Goal: Entertainment & Leisure: Consume media (video, audio)

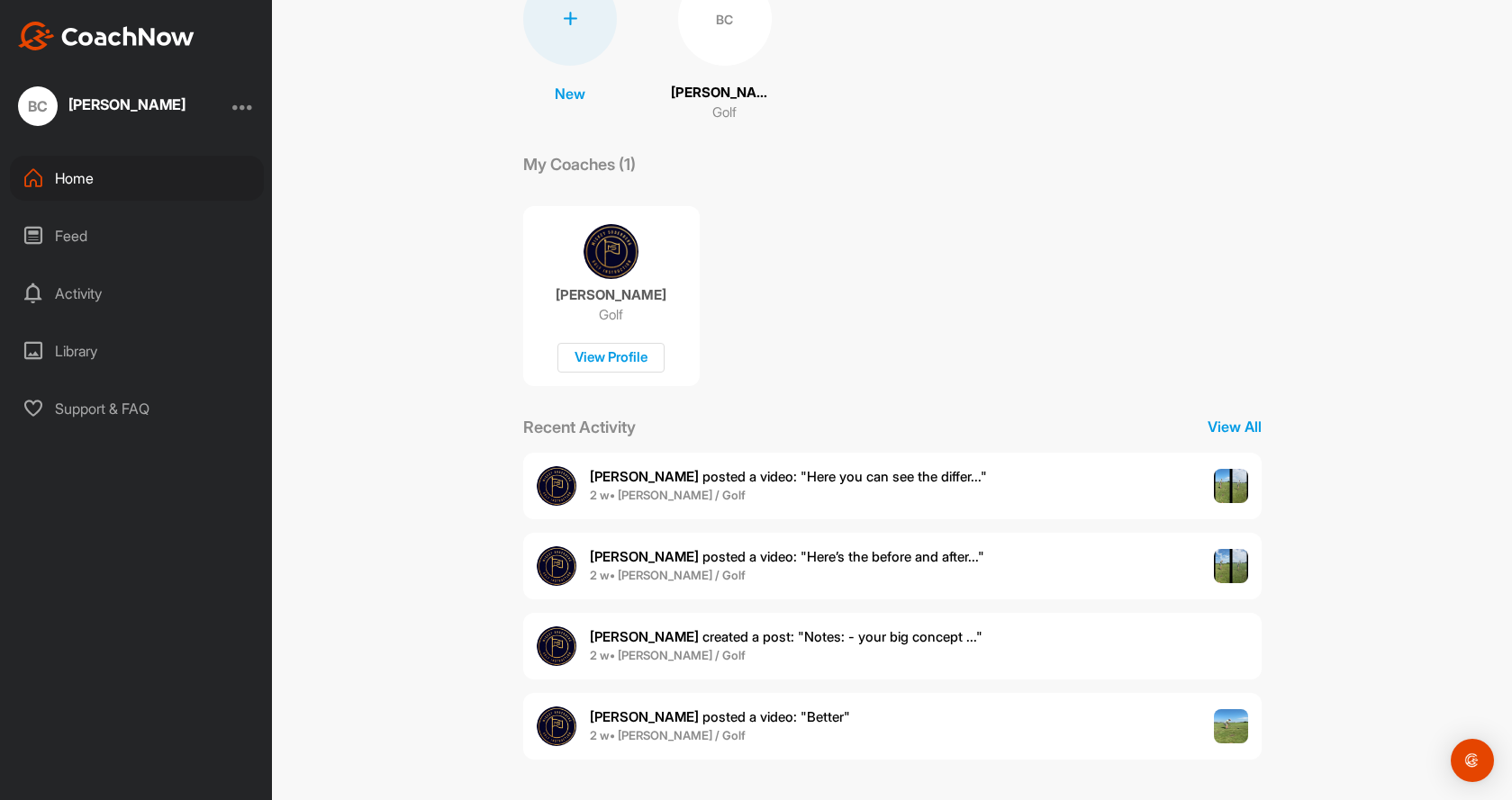
click at [781, 638] on span "[PERSON_NAME] created a post : "Notes: - your big concept ..."" at bounding box center [785, 636] width 393 height 17
click at [737, 716] on span "[PERSON_NAME] posted a video : " Better "" at bounding box center [720, 716] width 260 height 17
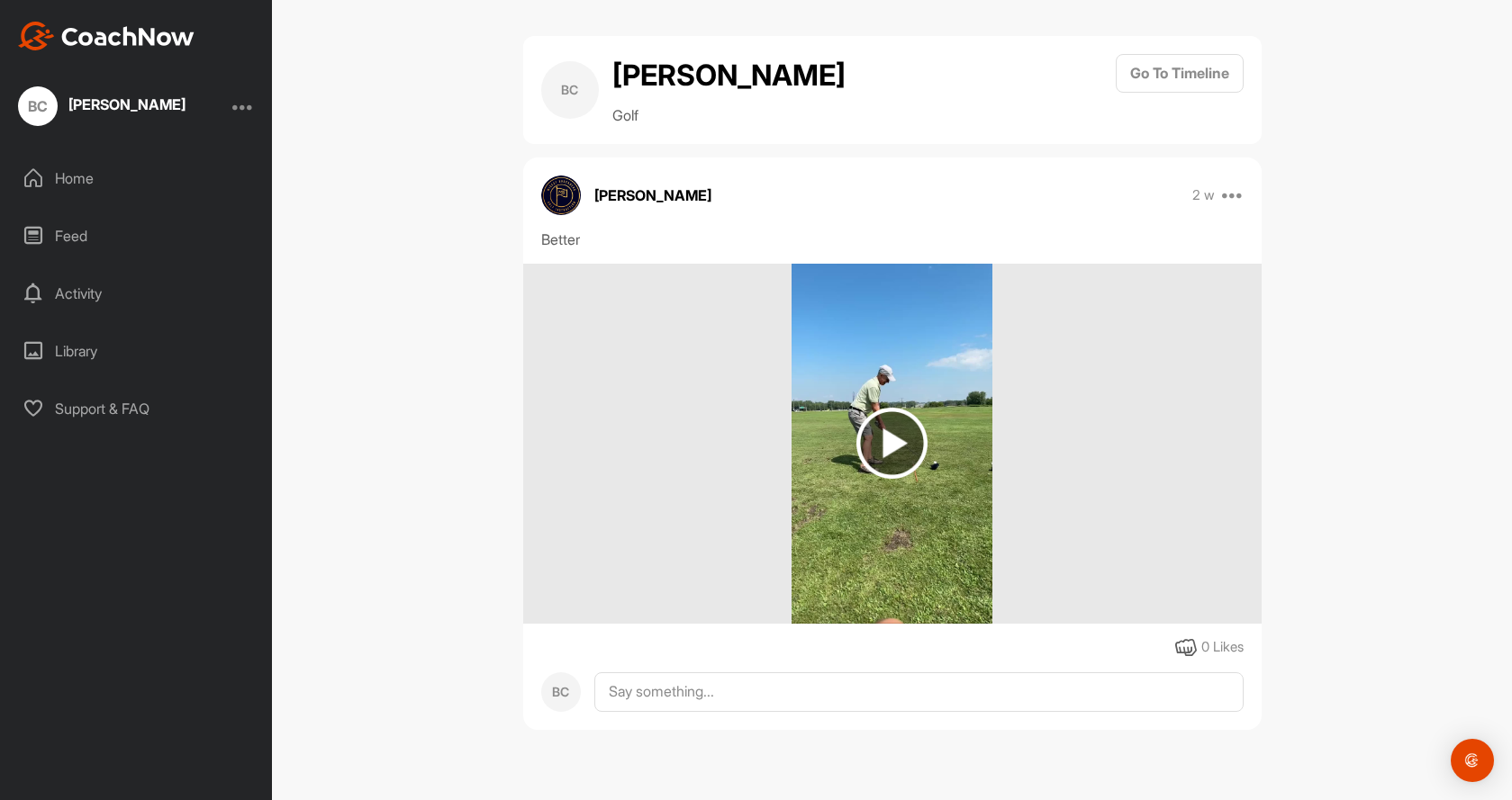
click at [891, 440] on img at bounding box center [891, 442] width 71 height 71
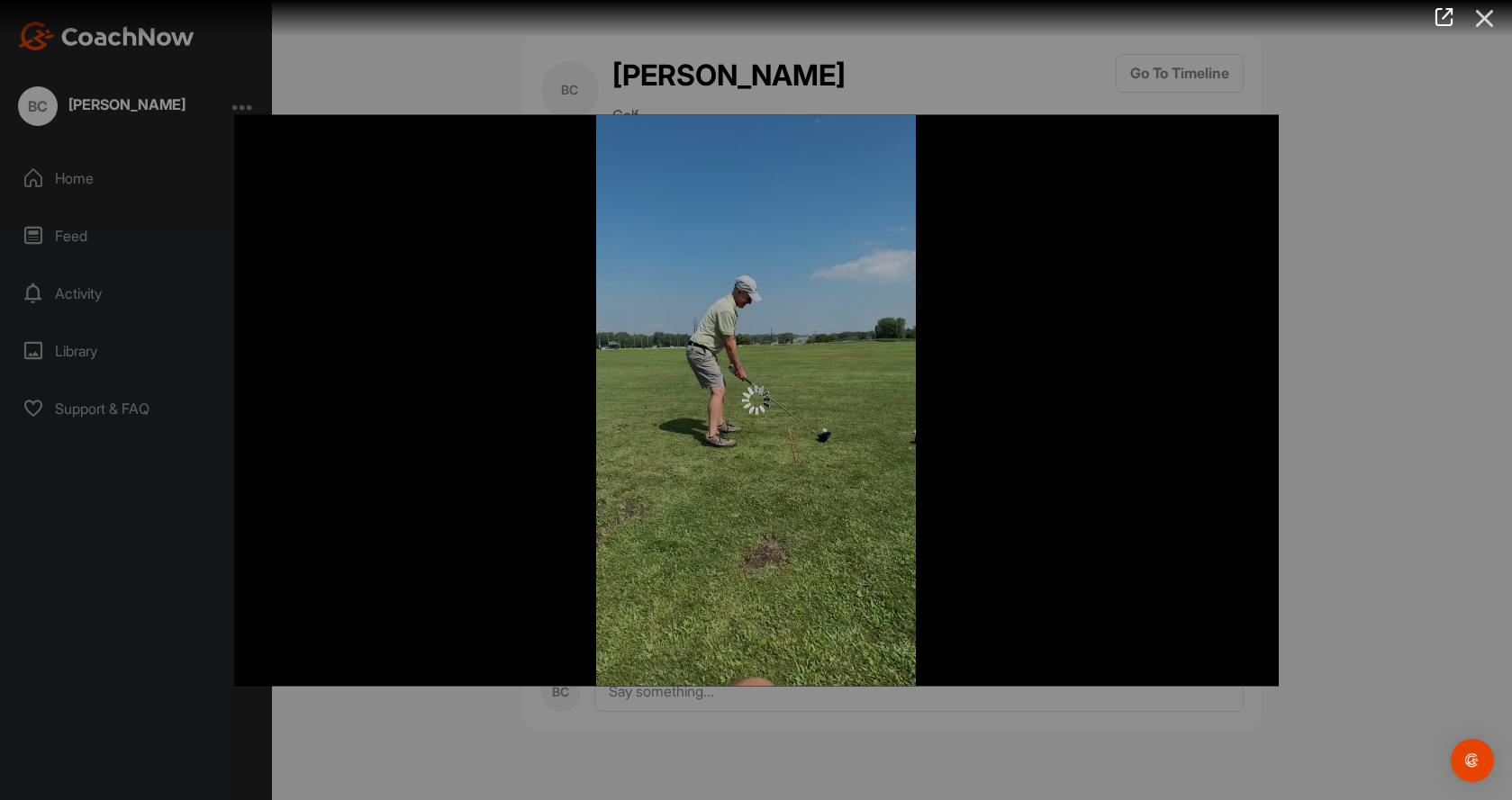
click at [1479, 14] on icon at bounding box center [1484, 18] width 41 height 33
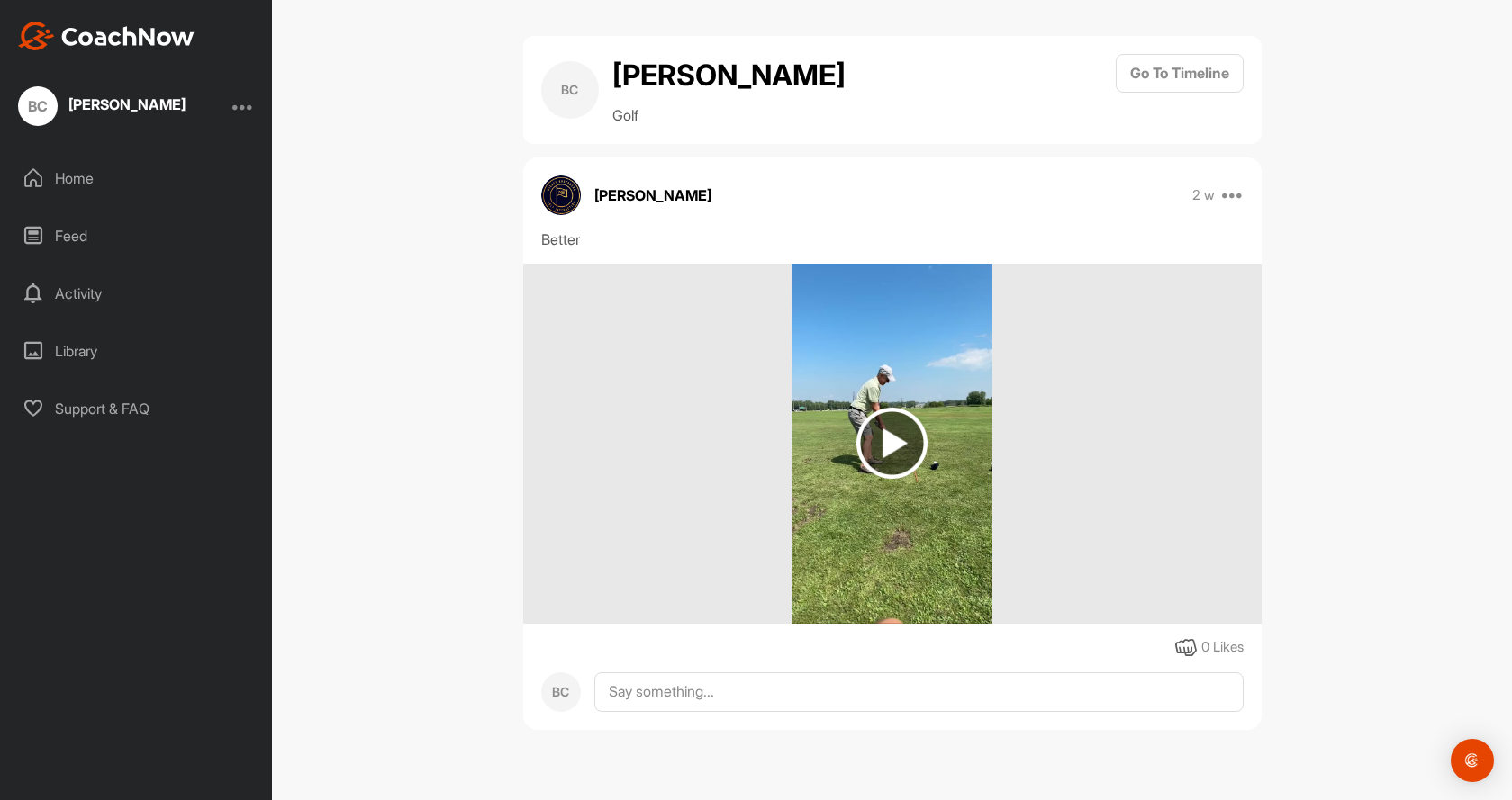
click at [899, 440] on img at bounding box center [891, 442] width 71 height 71
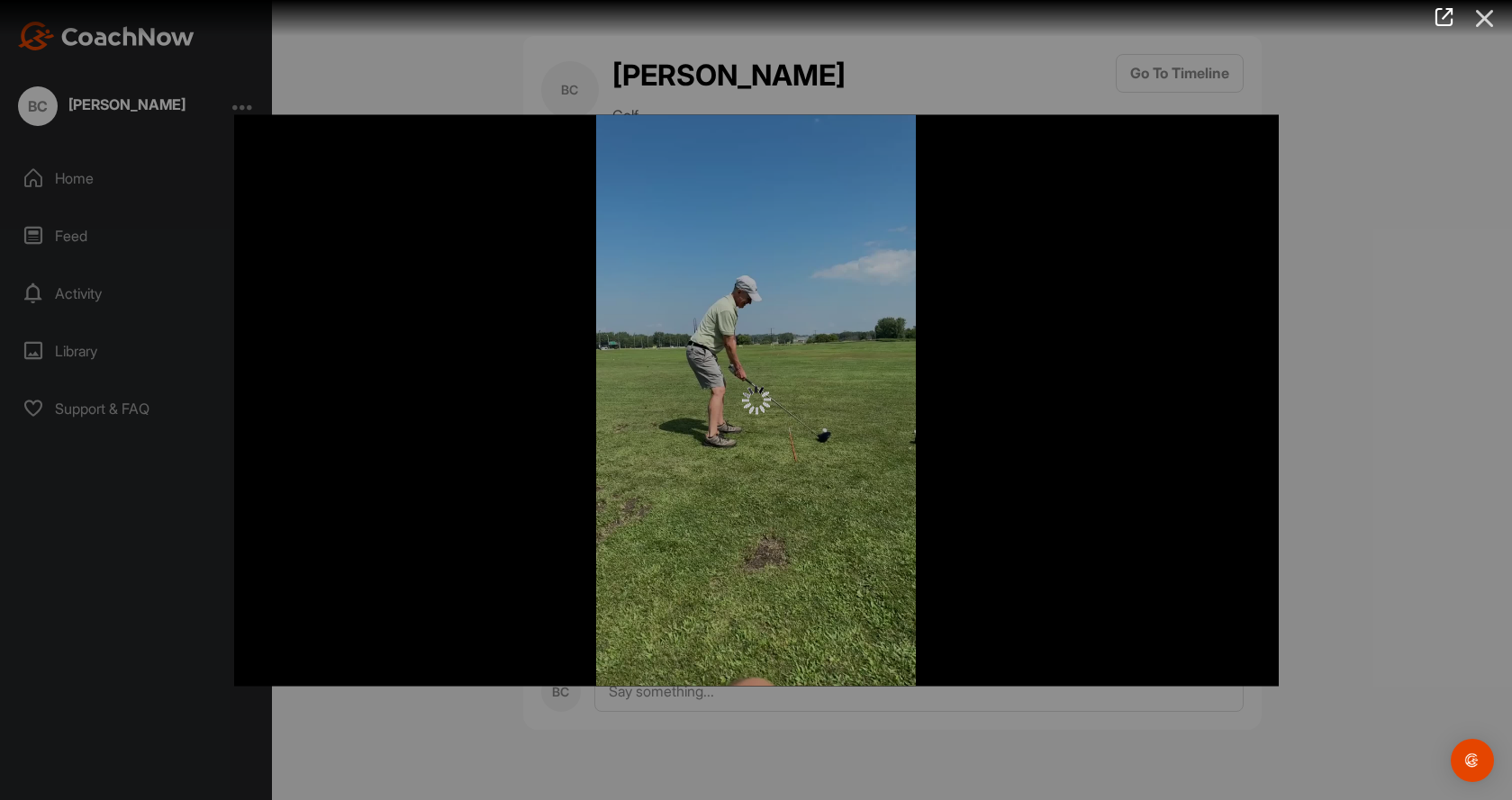
click at [1482, 20] on icon at bounding box center [1484, 18] width 41 height 33
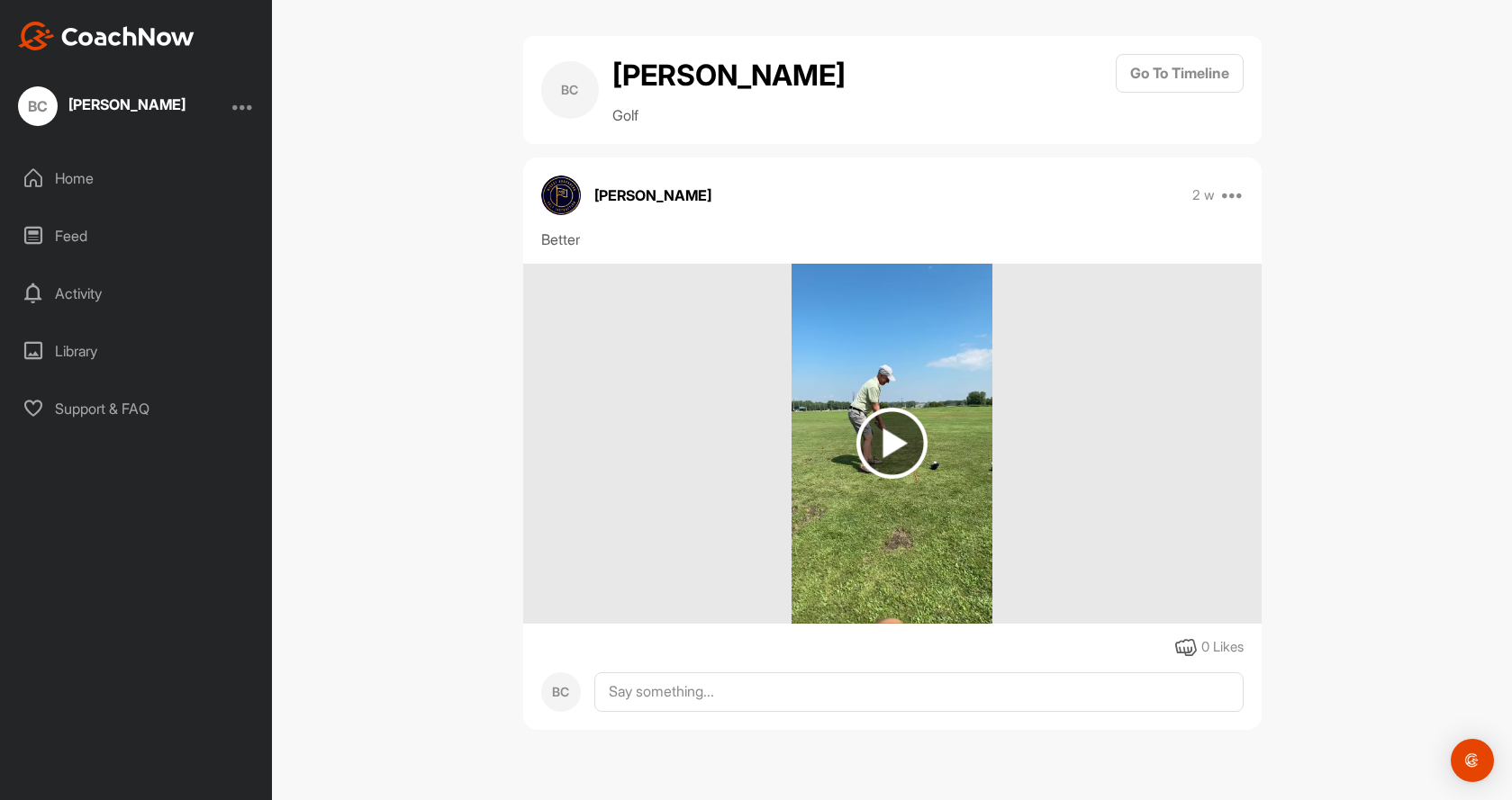
click at [891, 454] on img at bounding box center [891, 442] width 71 height 71
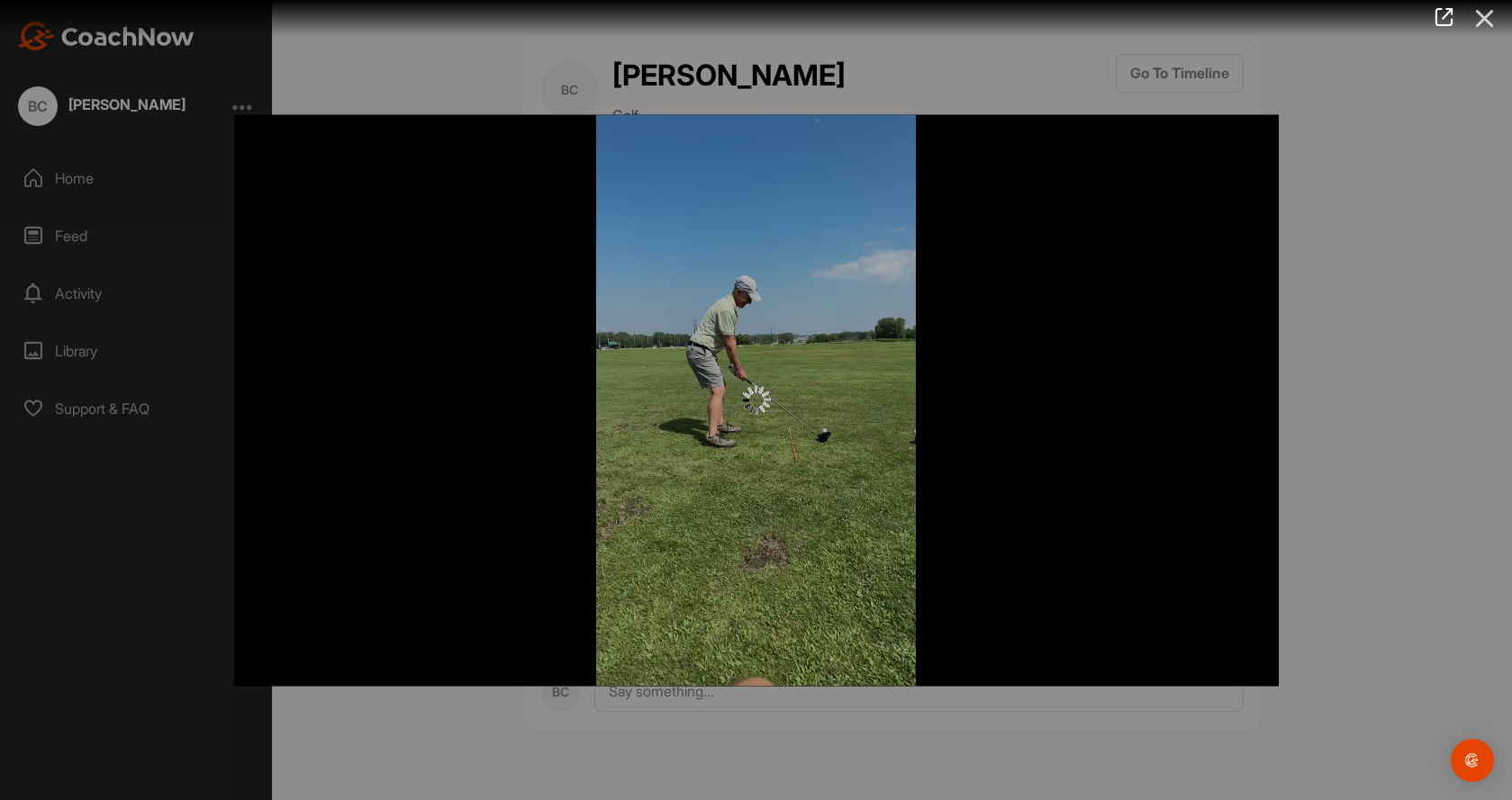
click at [1475, 22] on icon at bounding box center [1484, 18] width 41 height 33
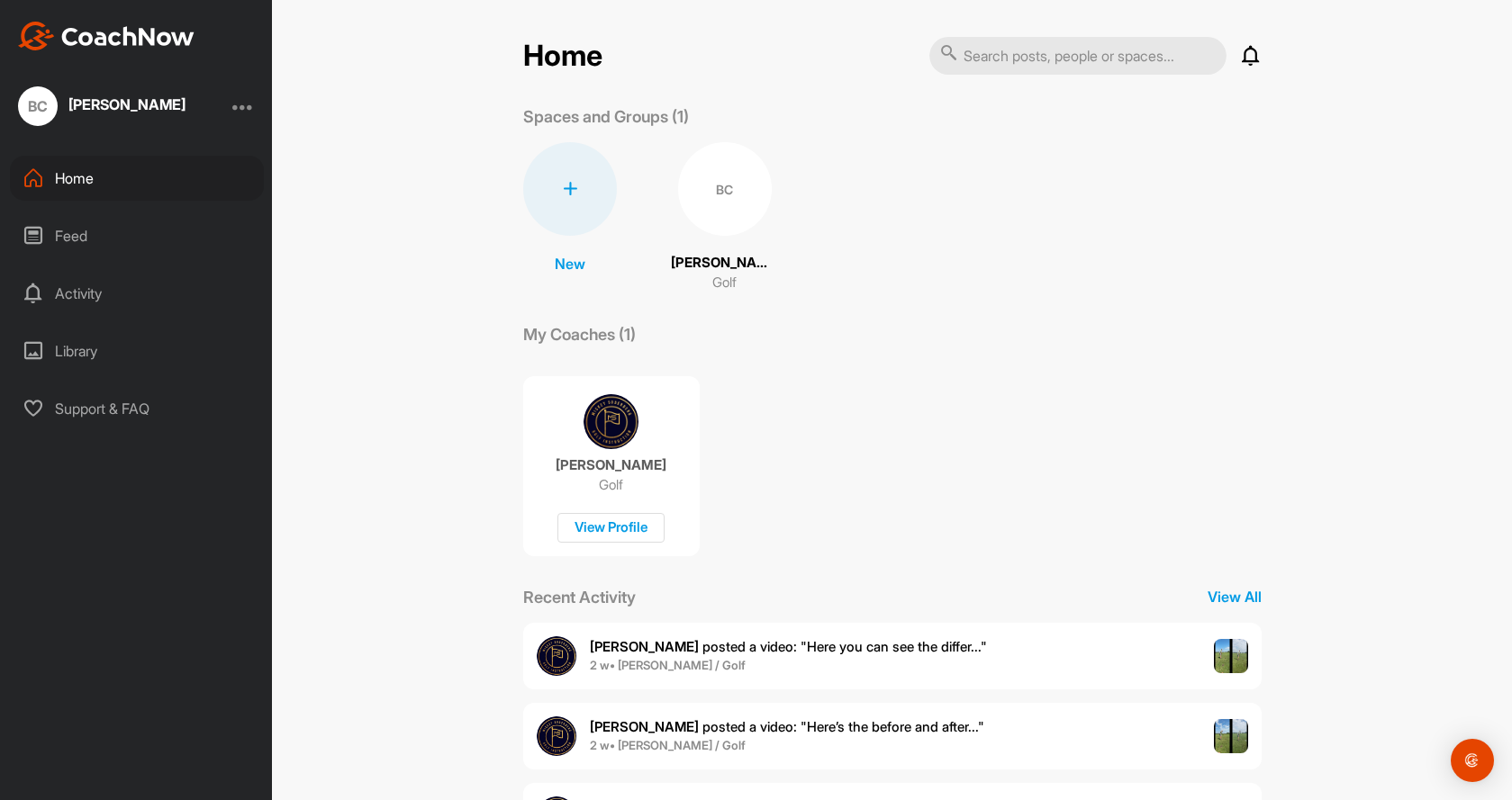
click at [710, 652] on span "[PERSON_NAME] posted a video : " Here you can see the differ... "" at bounding box center [787, 646] width 397 height 17
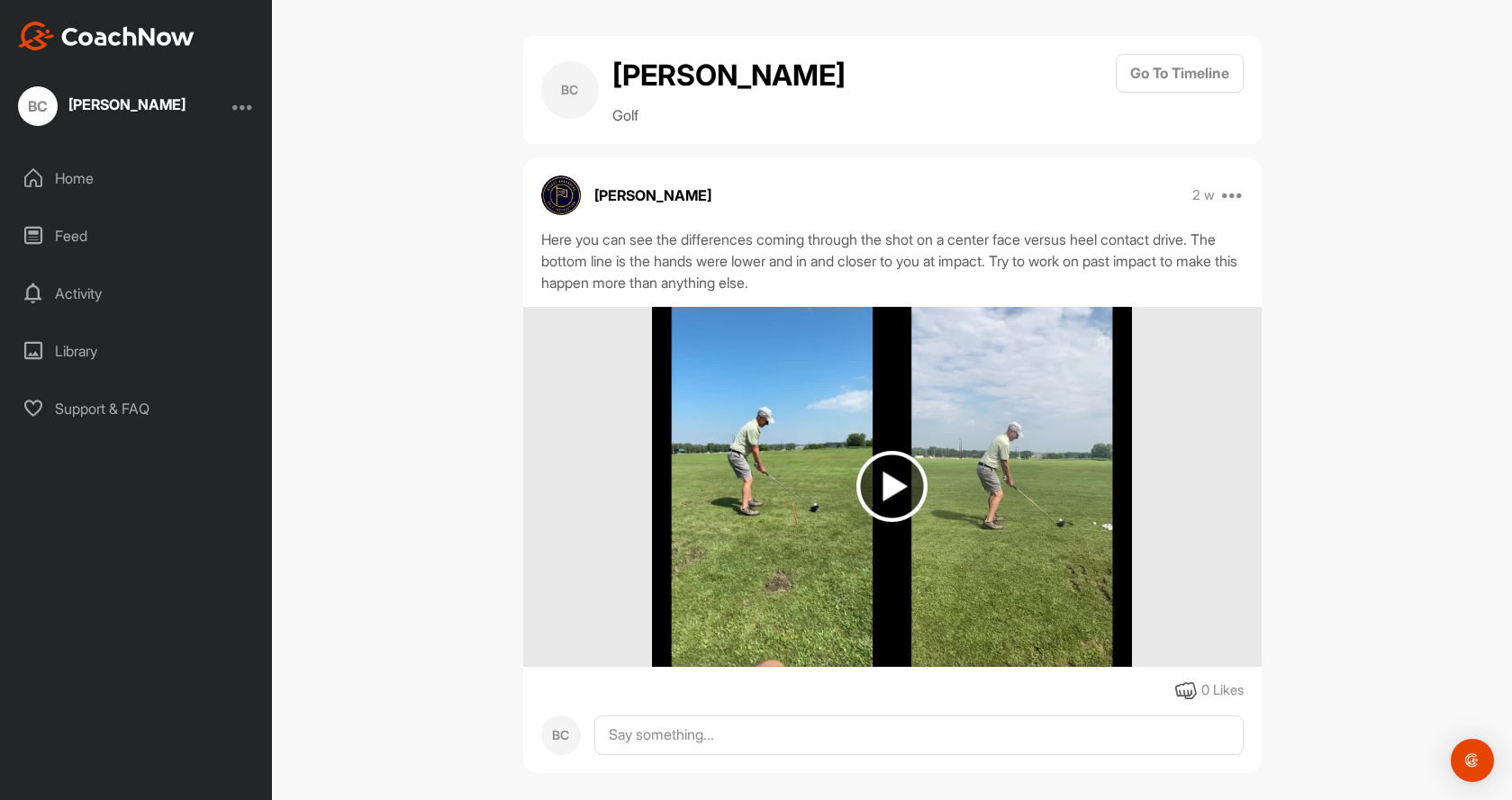
click at [892, 492] on img at bounding box center [891, 486] width 71 height 71
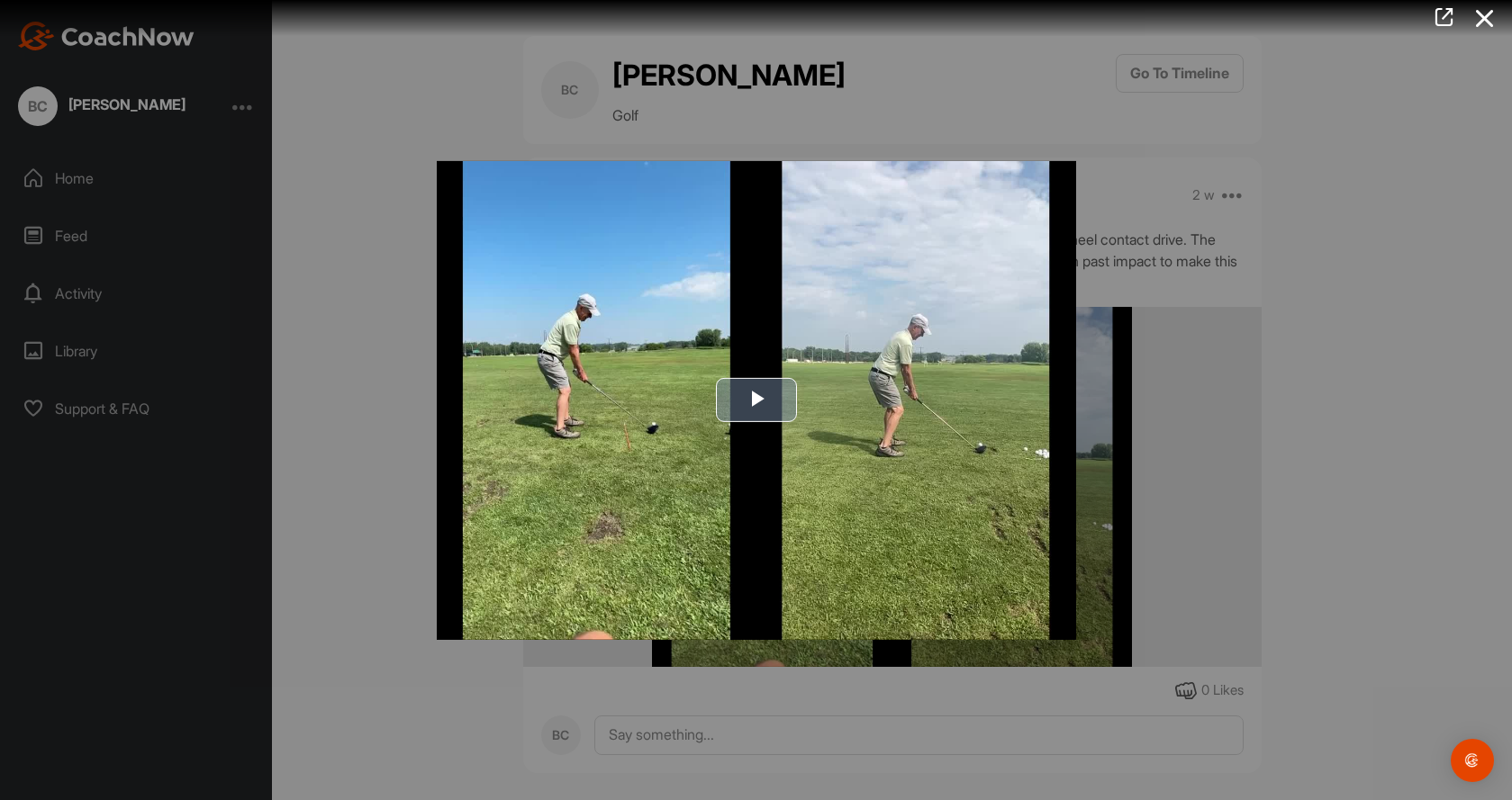
click at [756, 400] on span "Video Player" at bounding box center [756, 400] width 0 height 0
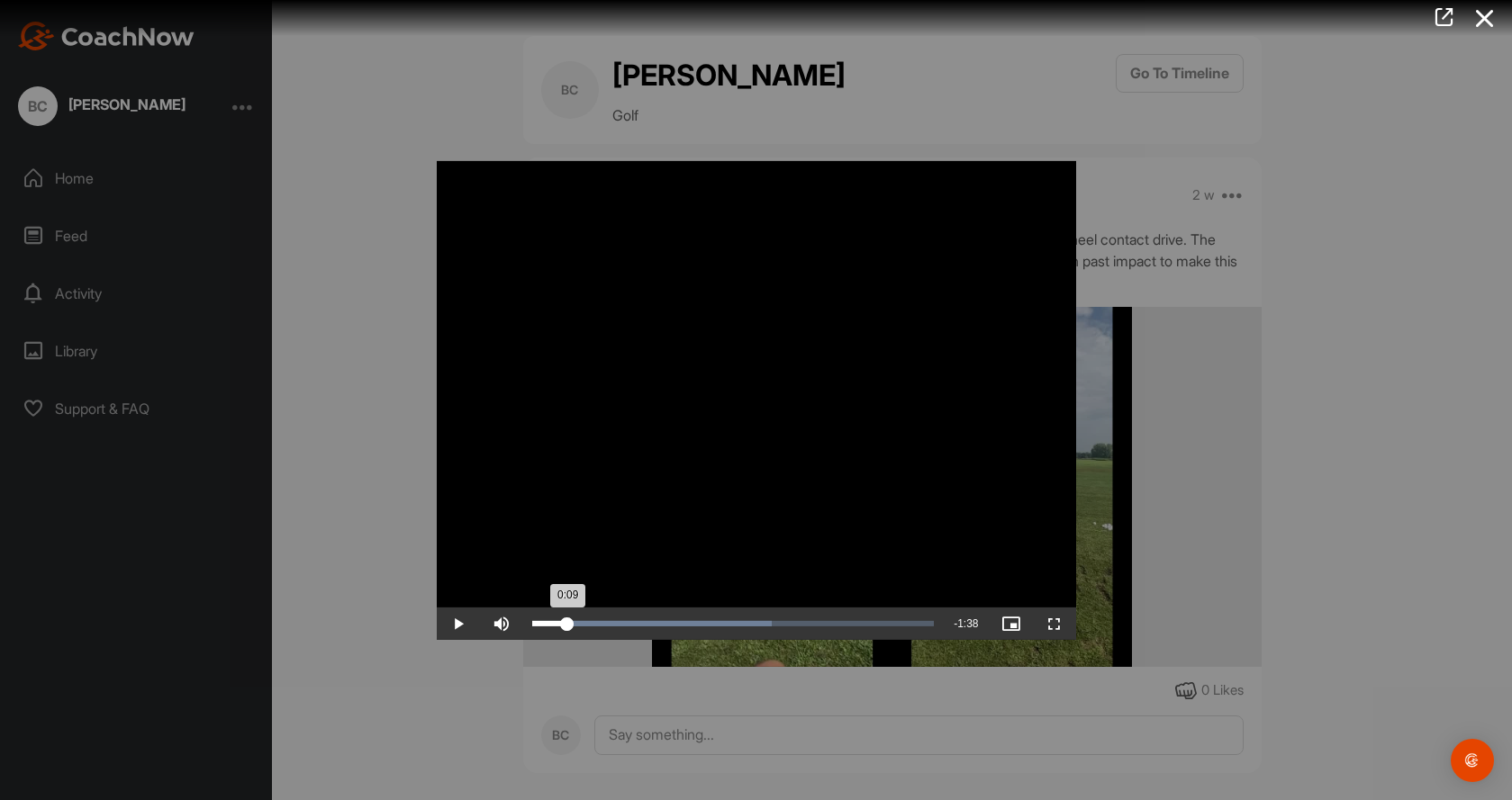
drag, startPoint x: 540, startPoint y: 624, endPoint x: 568, endPoint y: 624, distance: 28.0
click at [568, 624] on div "0:09" at bounding box center [551, 623] width 36 height 5
click at [643, 620] on div "Loaded : 77.37% 0:29 0:37" at bounding box center [734, 623] width 421 height 32
click at [630, 624] on div "0:32" at bounding box center [582, 623] width 98 height 5
click at [696, 621] on div "0:50" at bounding box center [626, 623] width 187 height 5
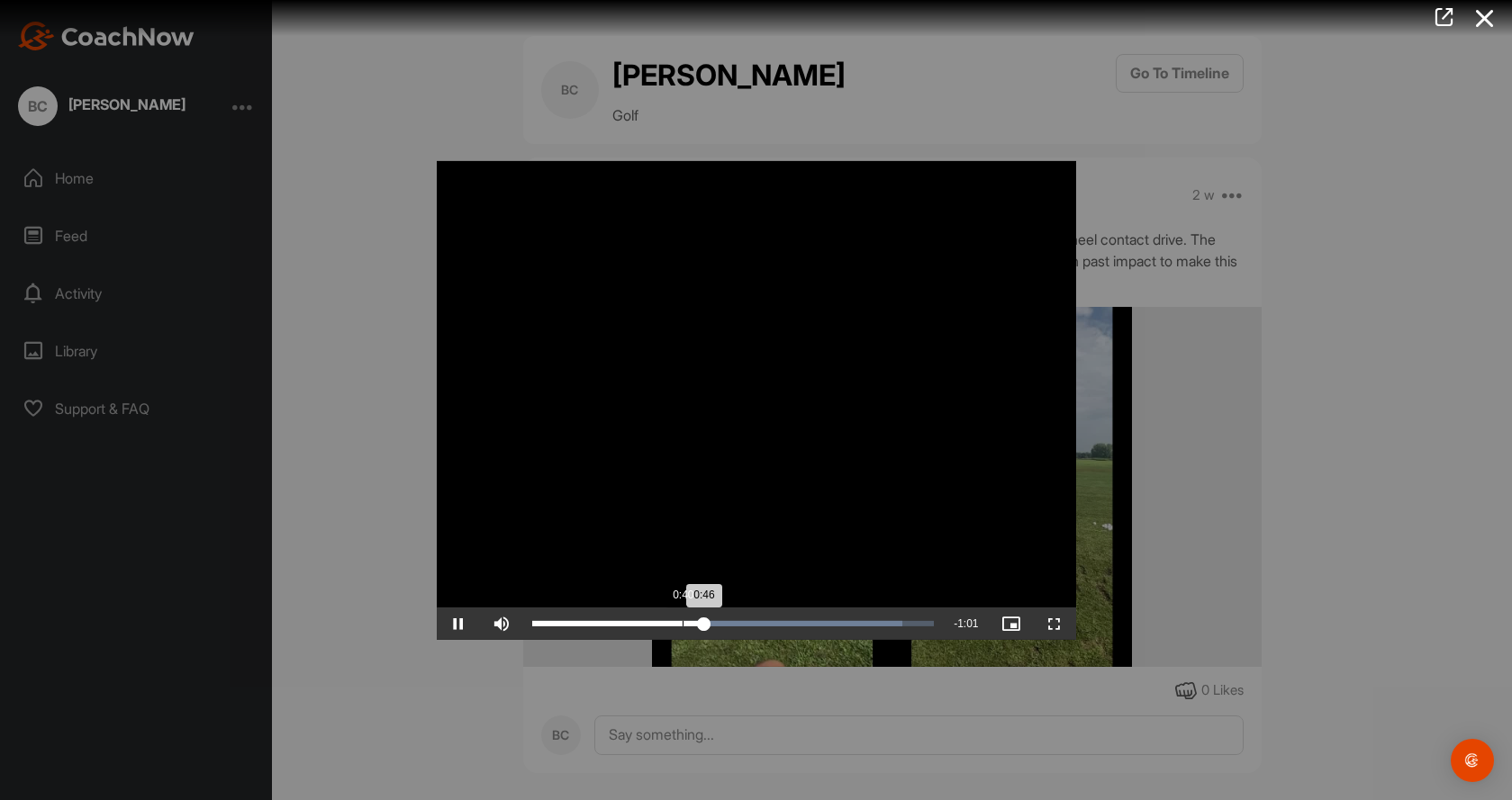
click at [682, 622] on div "0:46" at bounding box center [619, 623] width 172 height 5
click at [1484, 16] on icon at bounding box center [1484, 18] width 41 height 33
